Goal: Information Seeking & Learning: Learn about a topic

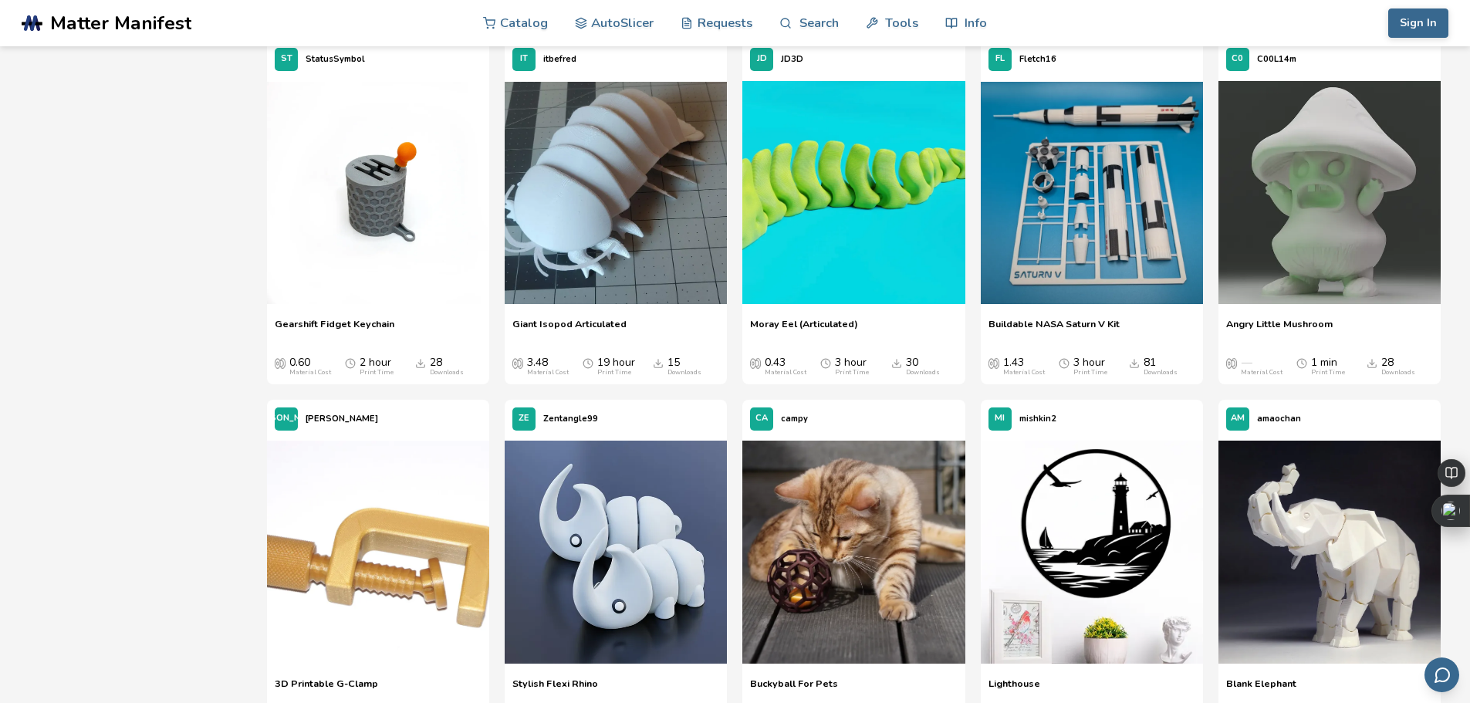
scroll to position [4783, 0]
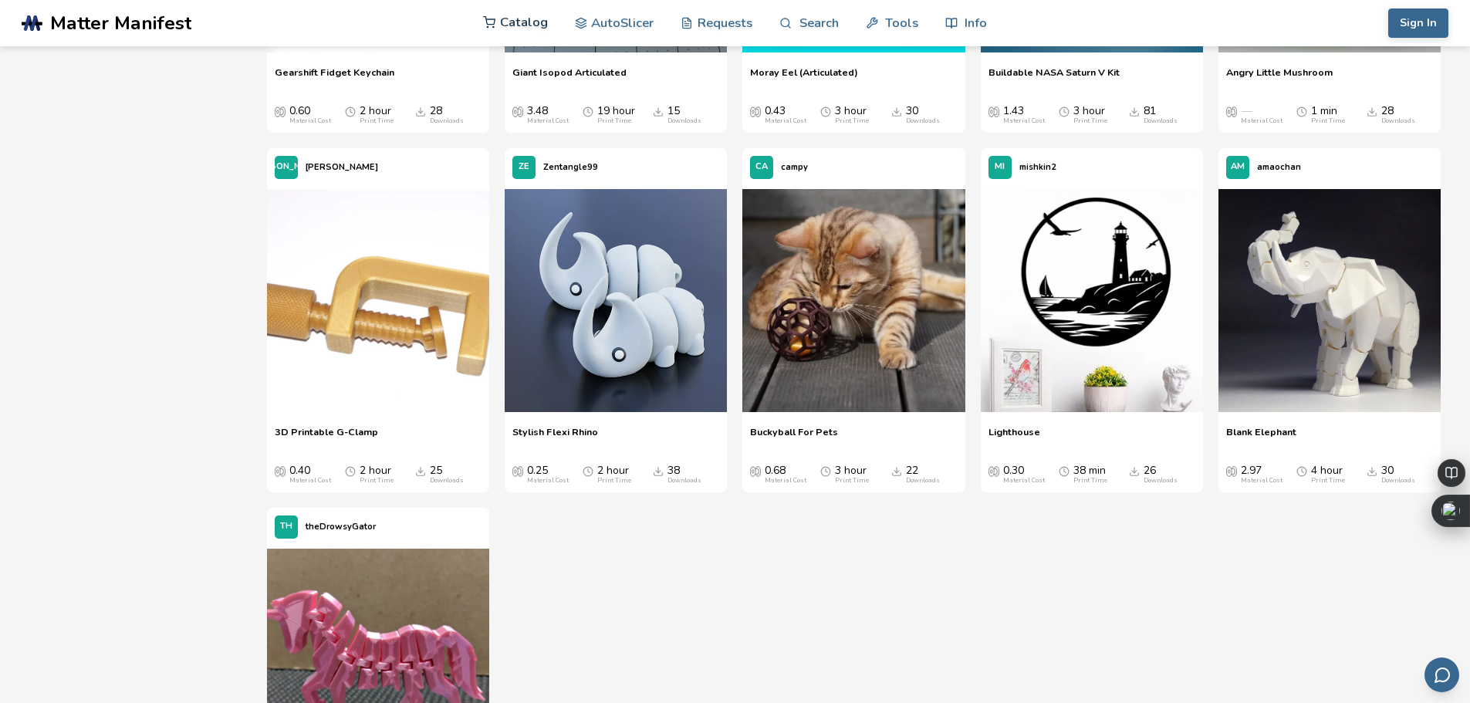
click at [529, 24] on link "Catalog" at bounding box center [515, 22] width 65 height 46
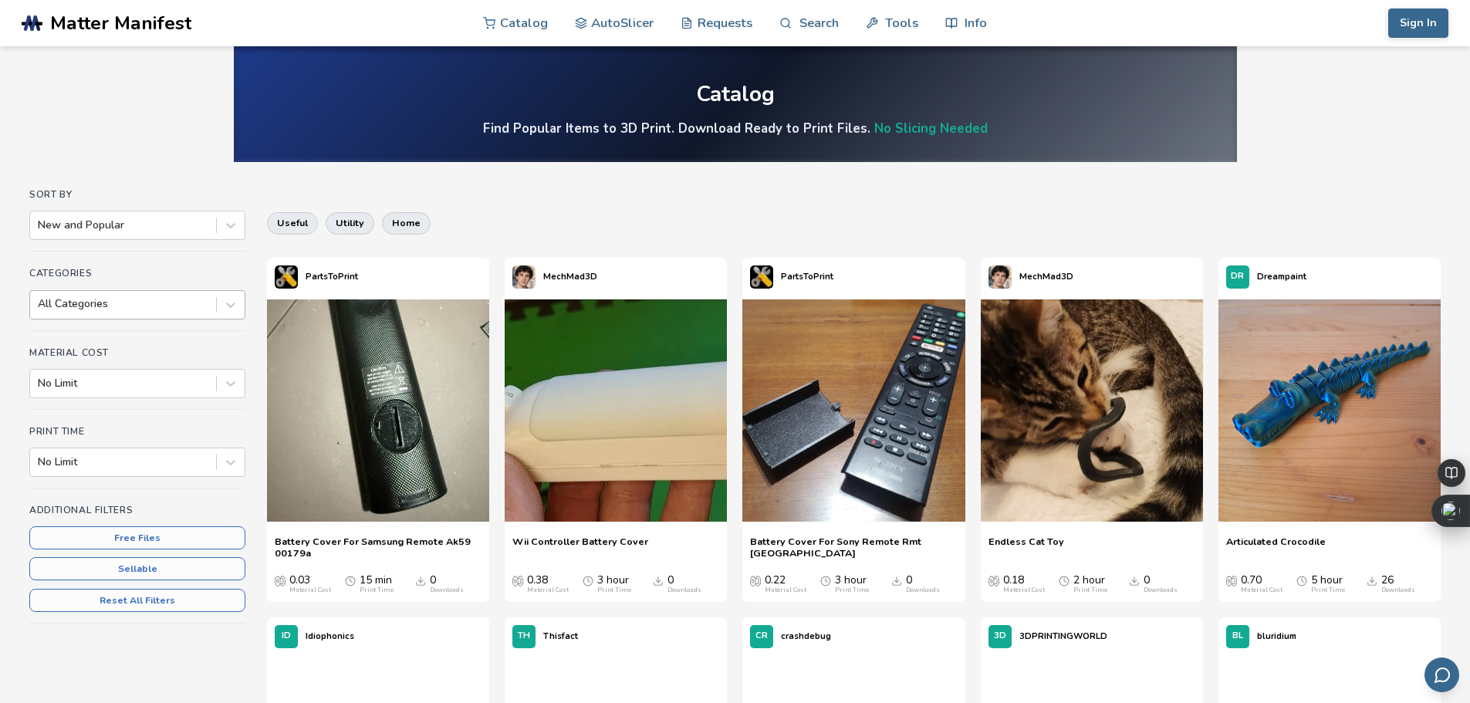
click at [178, 312] on div "All Categories" at bounding box center [123, 304] width 186 height 22
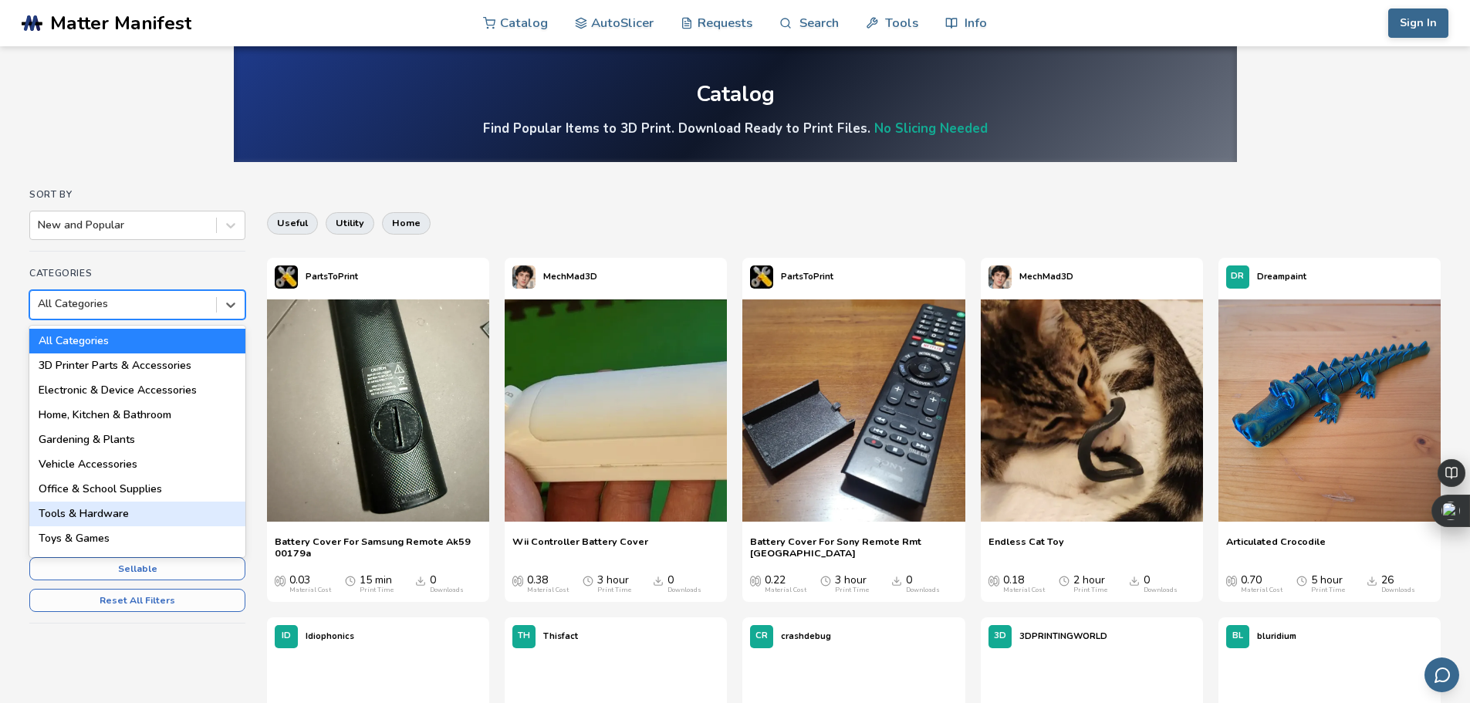
scroll to position [220, 0]
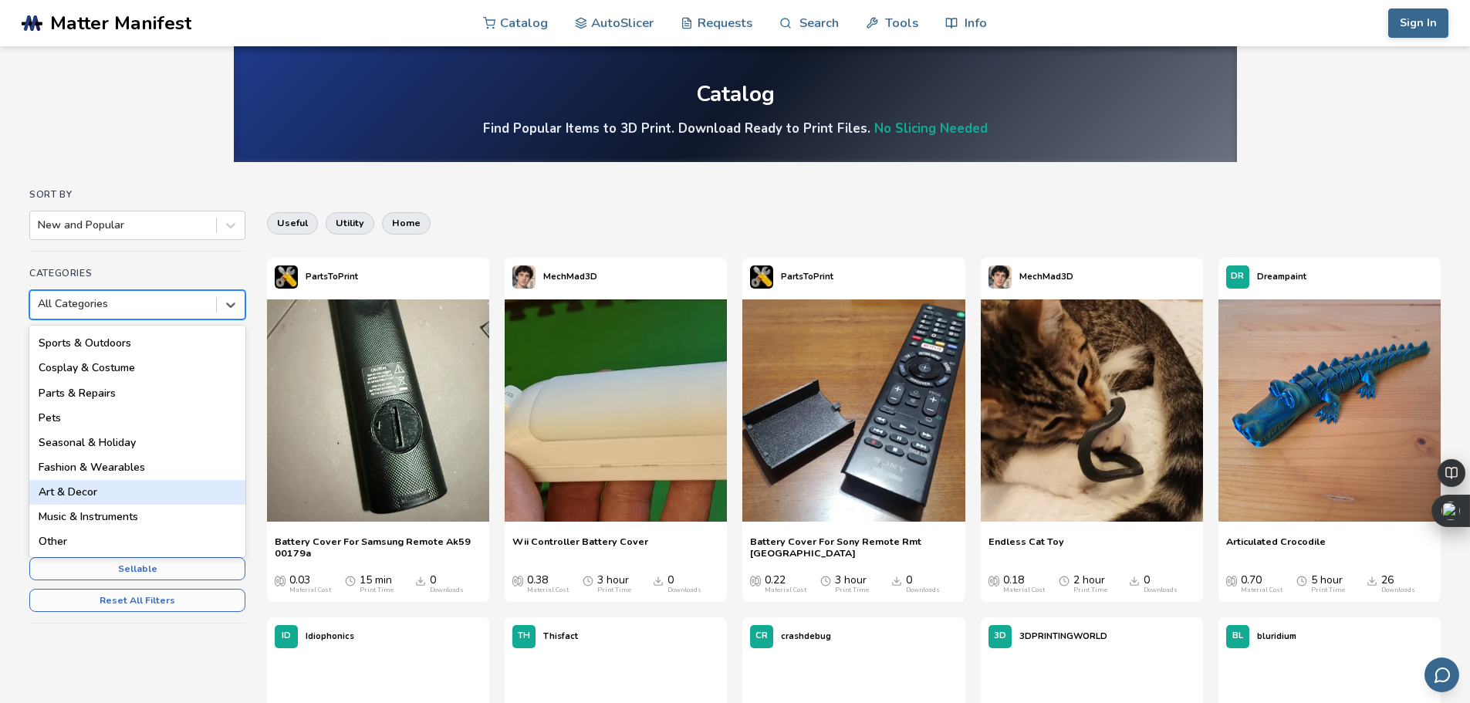
click at [102, 492] on div "Art & Decor" at bounding box center [137, 492] width 216 height 25
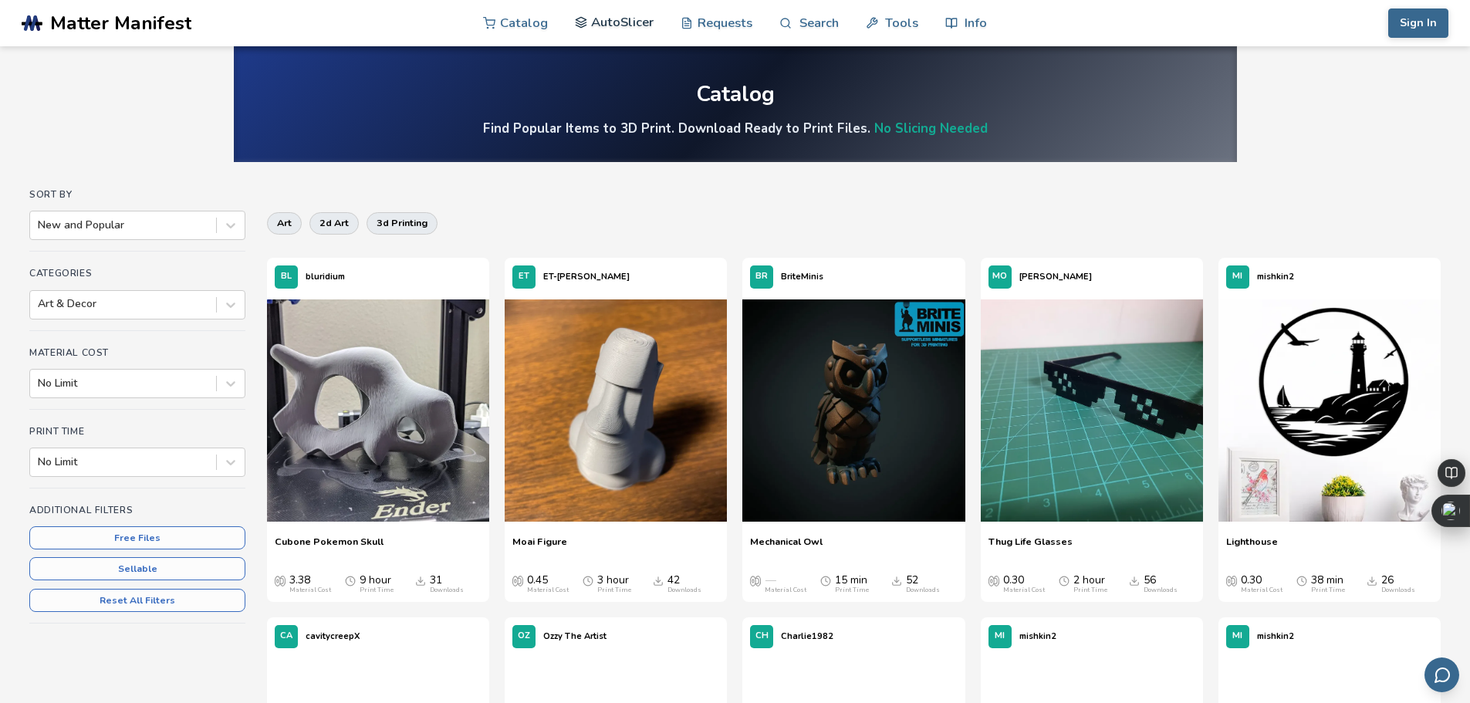
click at [620, 30] on link "AutoSlicer" at bounding box center [614, 22] width 79 height 46
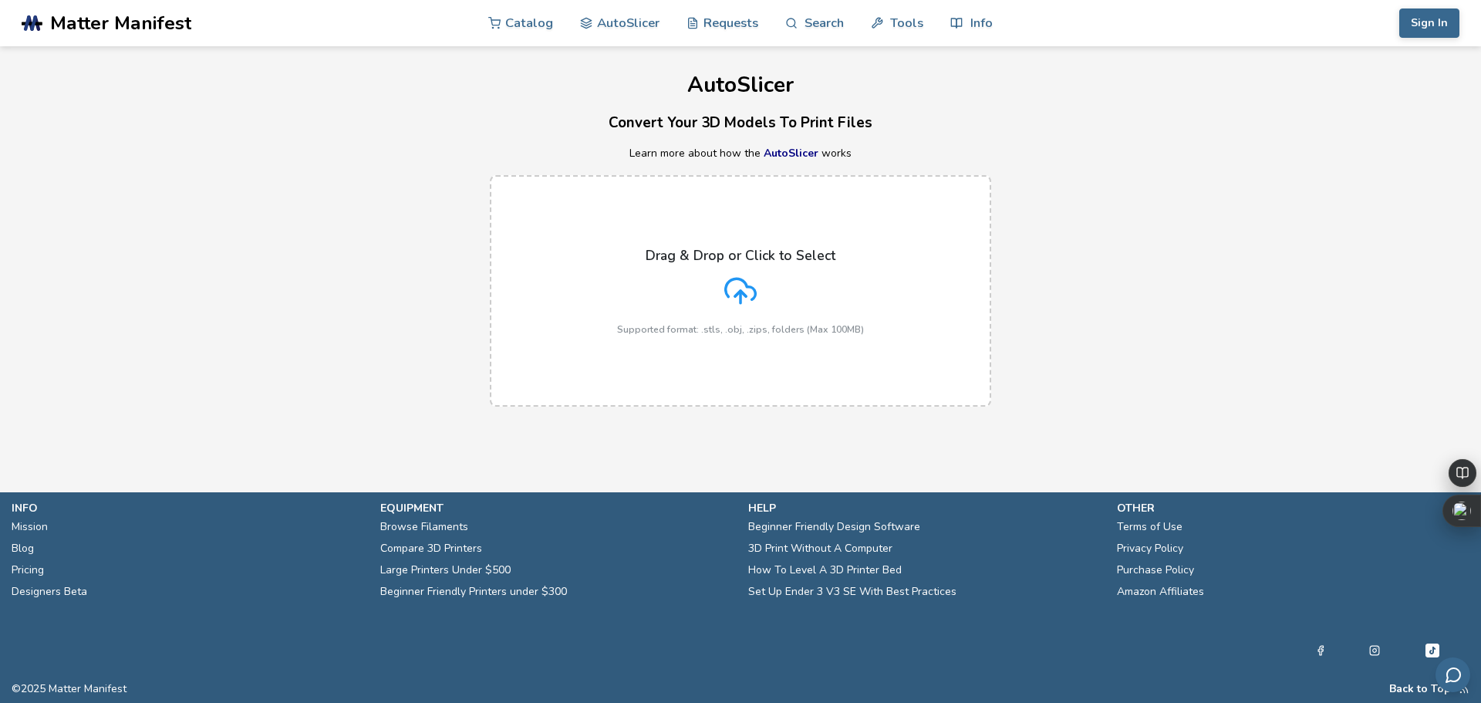
click at [794, 157] on link "AutoSlicer" at bounding box center [791, 153] width 55 height 15
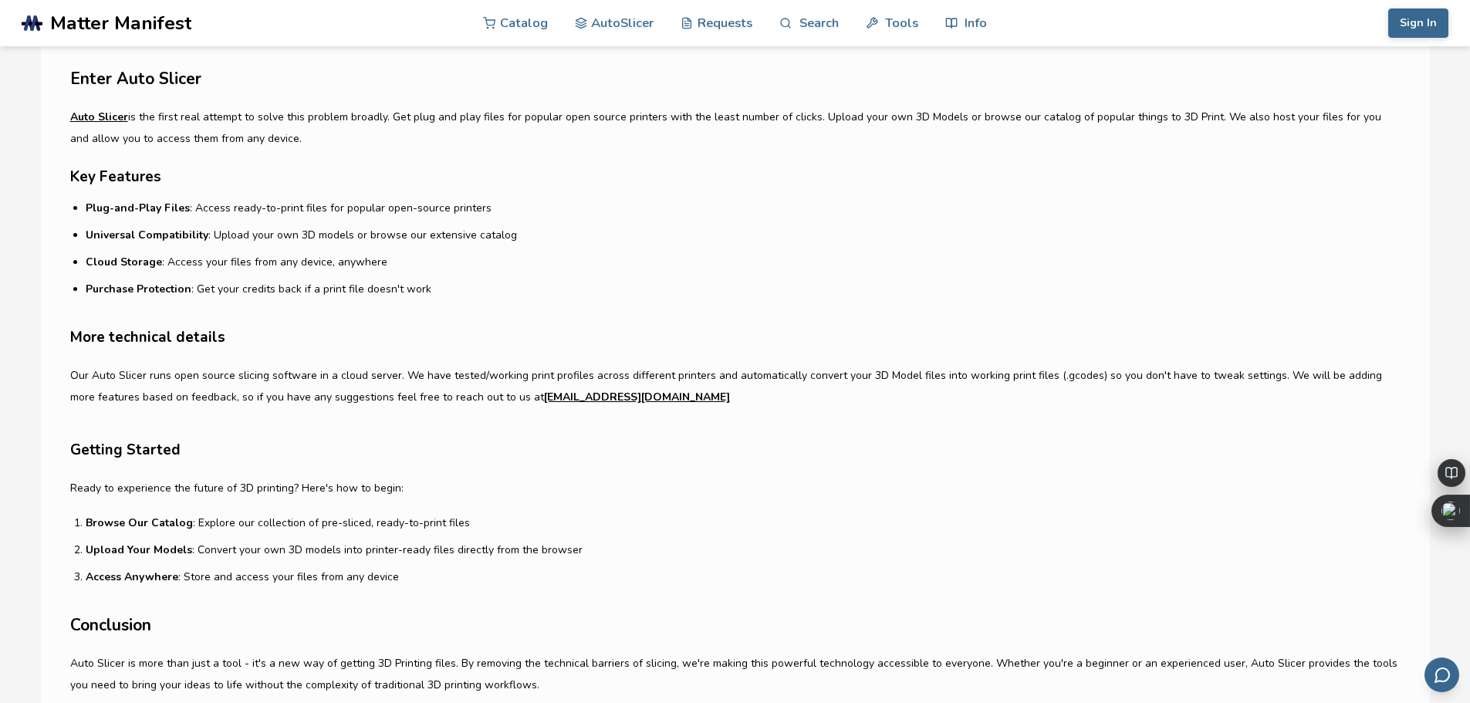
scroll to position [231, 0]
